Goal: Task Accomplishment & Management: Manage account settings

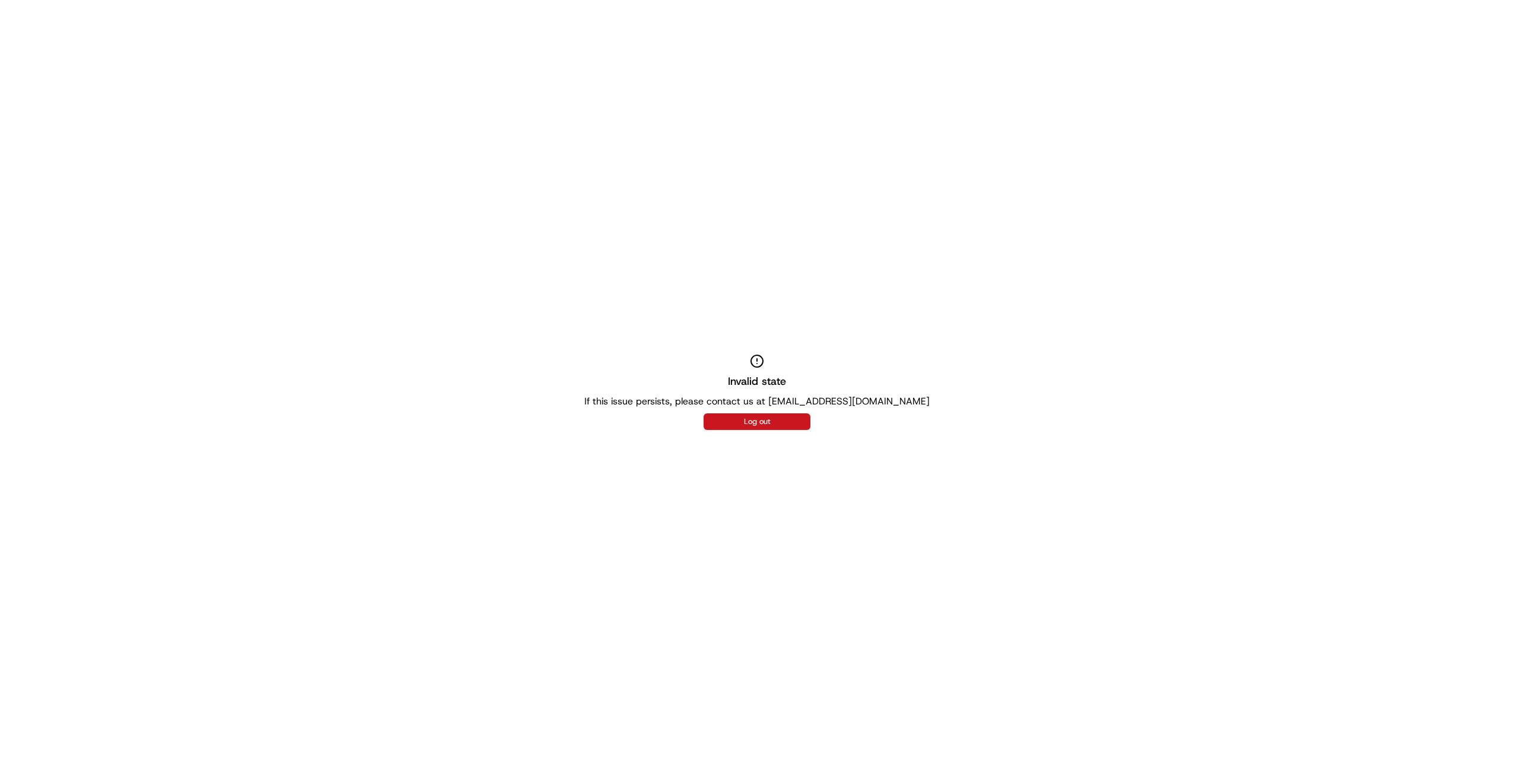
click at [756, 422] on button "Log out" at bounding box center [757, 422] width 107 height 17
